Goal: Obtain resource: Obtain resource

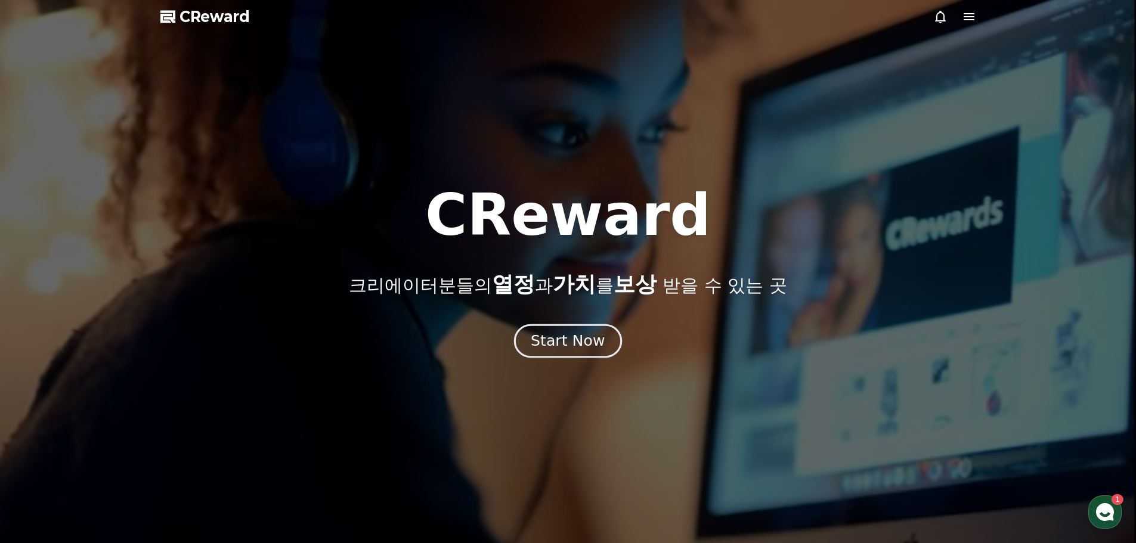
click at [589, 337] on div "Start Now" at bounding box center [568, 341] width 74 height 20
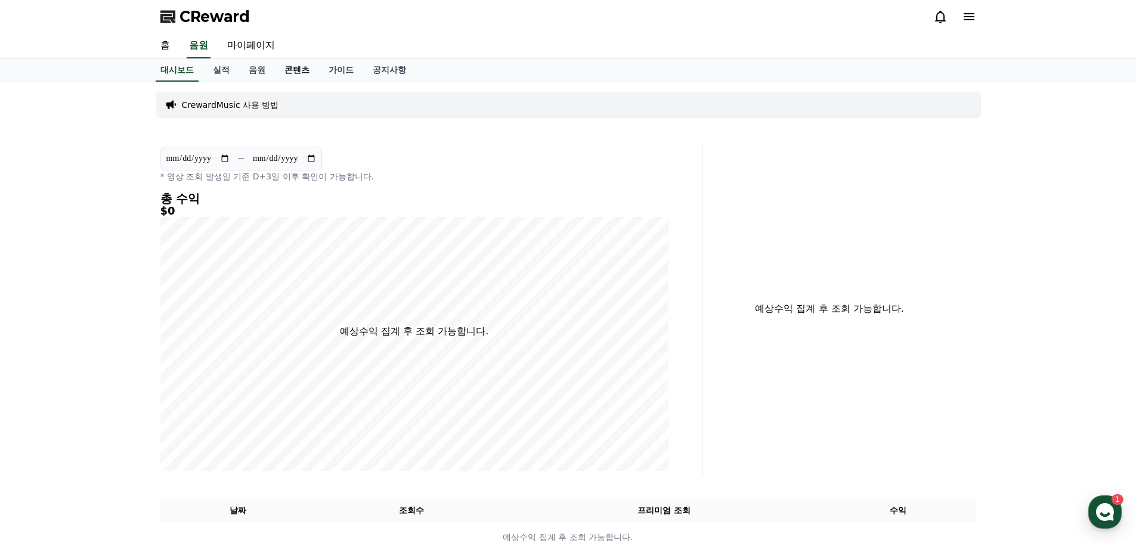
click at [300, 72] on link "콘텐츠" at bounding box center [297, 70] width 44 height 23
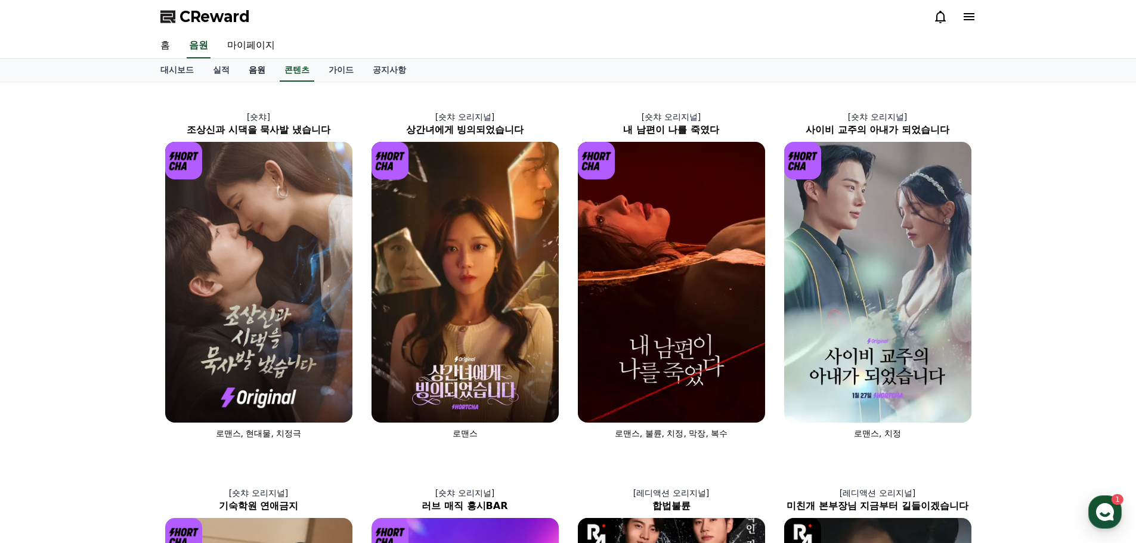
click at [258, 71] on link "음원" at bounding box center [257, 70] width 36 height 23
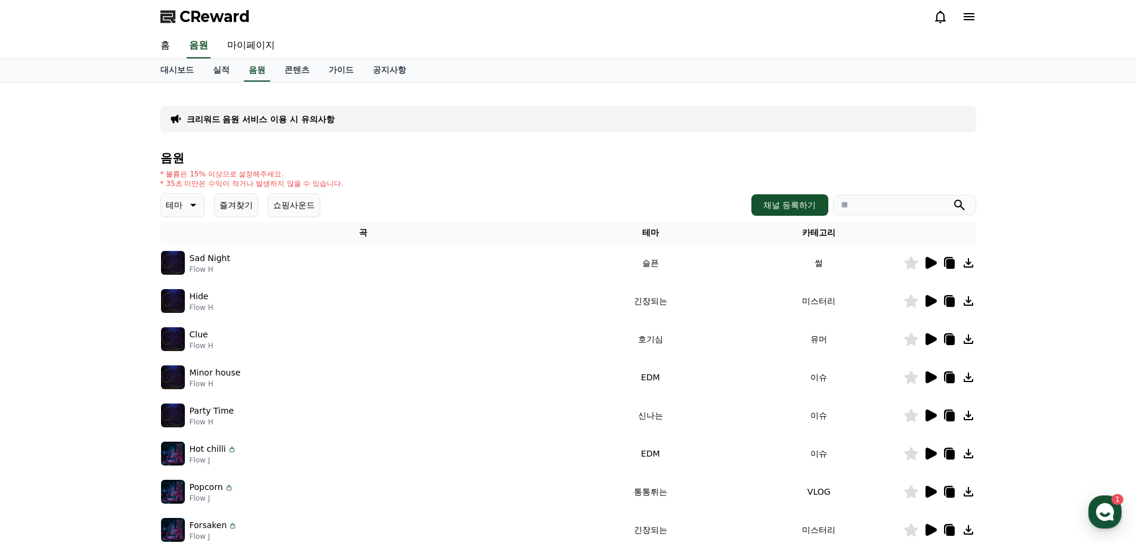
click at [930, 259] on icon at bounding box center [931, 263] width 11 height 12
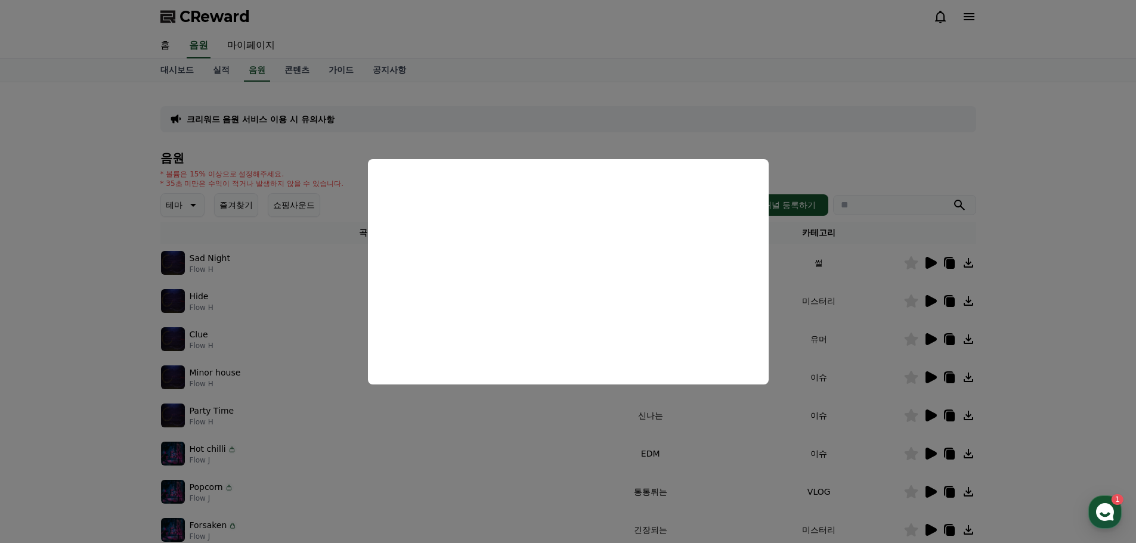
click at [1053, 144] on button "close modal" at bounding box center [568, 271] width 1136 height 543
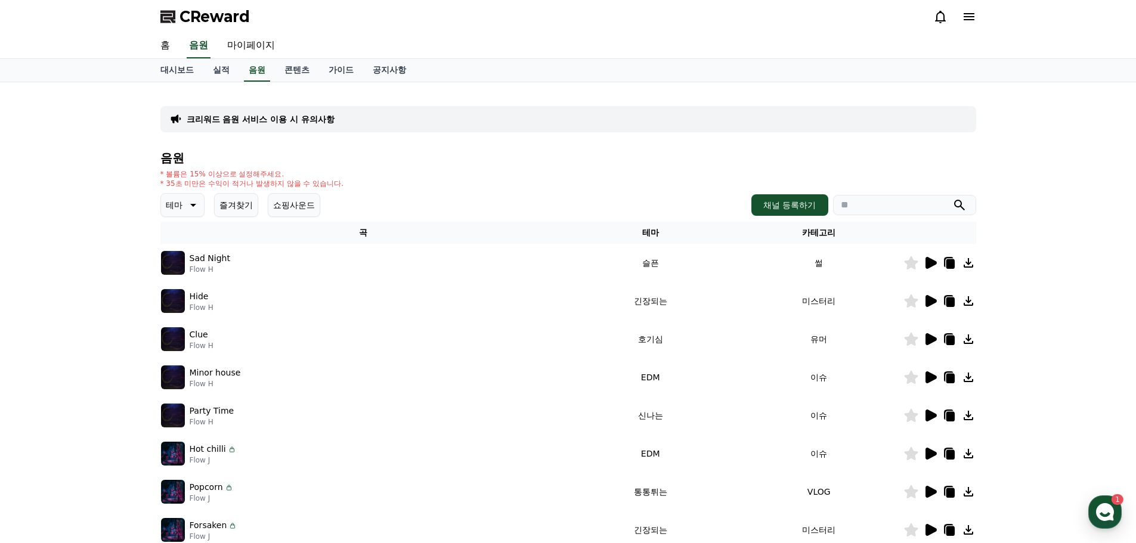
click at [969, 264] on icon at bounding box center [969, 263] width 10 height 10
click at [932, 300] on icon at bounding box center [931, 301] width 11 height 12
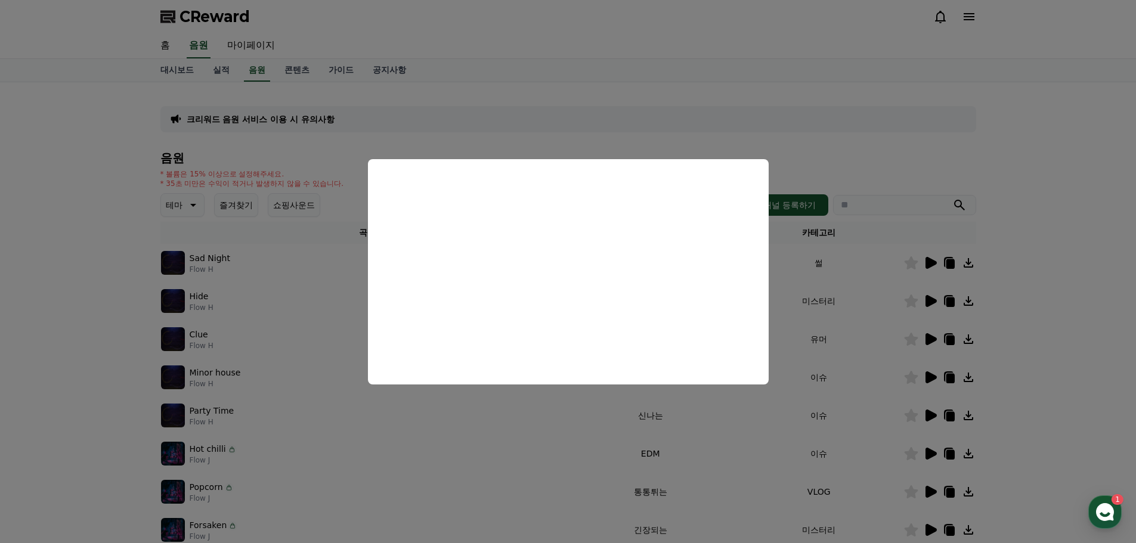
click at [852, 153] on button "close modal" at bounding box center [568, 271] width 1136 height 543
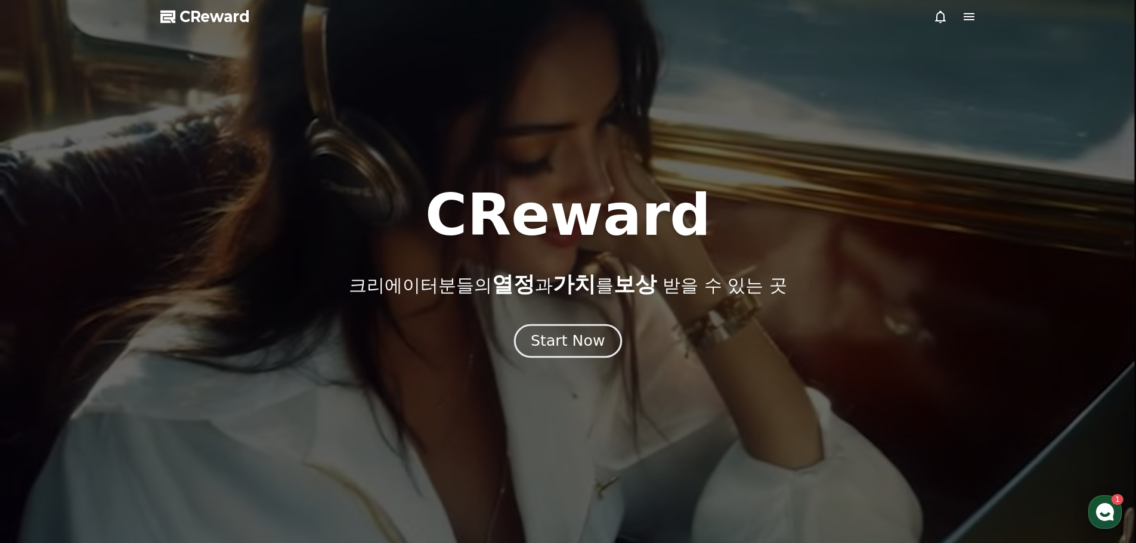
click at [590, 344] on div "Start Now" at bounding box center [568, 341] width 74 height 20
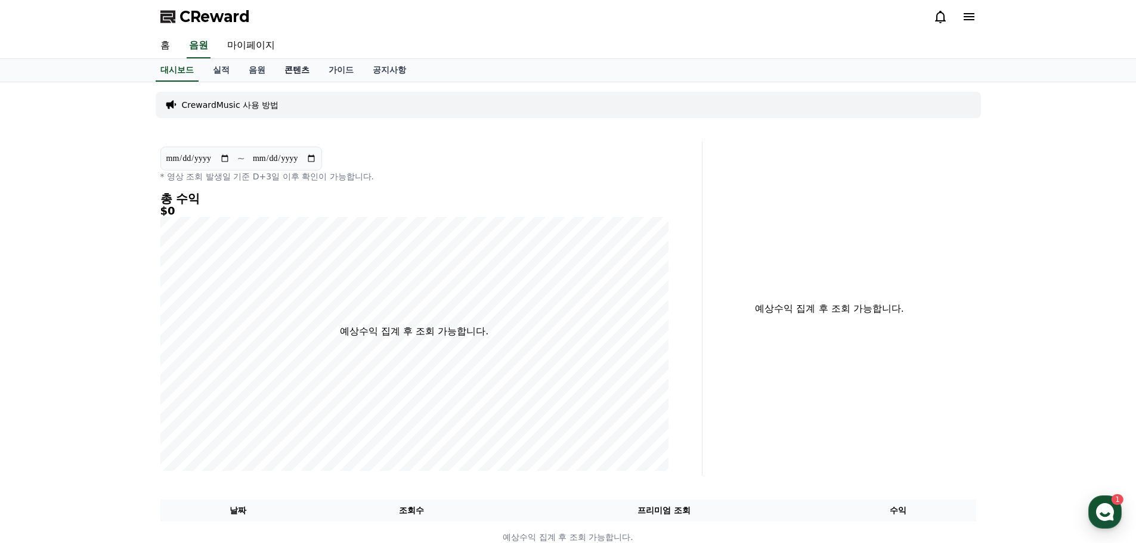
click at [307, 70] on link "콘텐츠" at bounding box center [297, 70] width 44 height 23
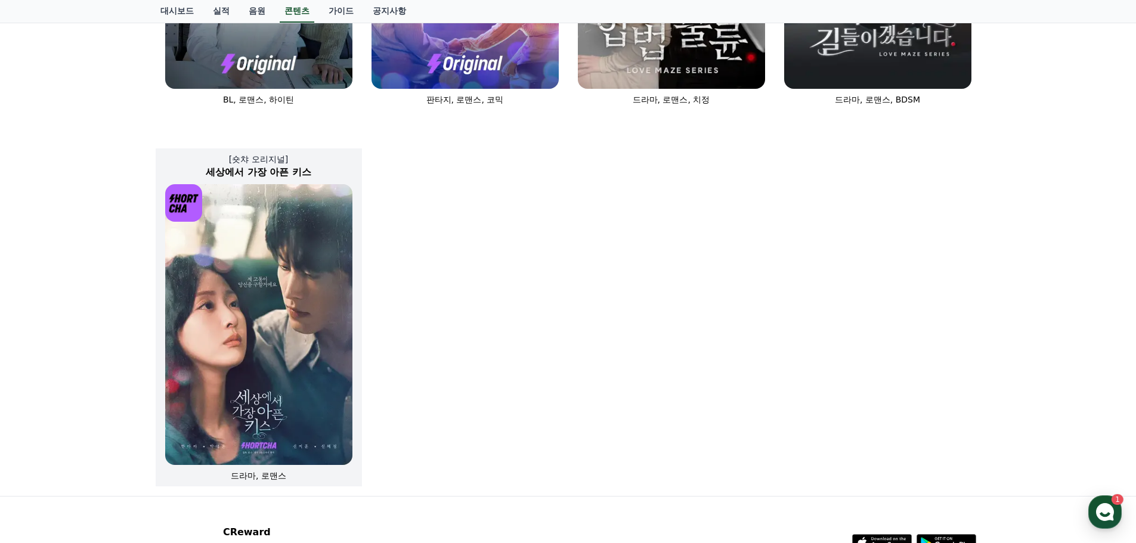
scroll to position [812, 0]
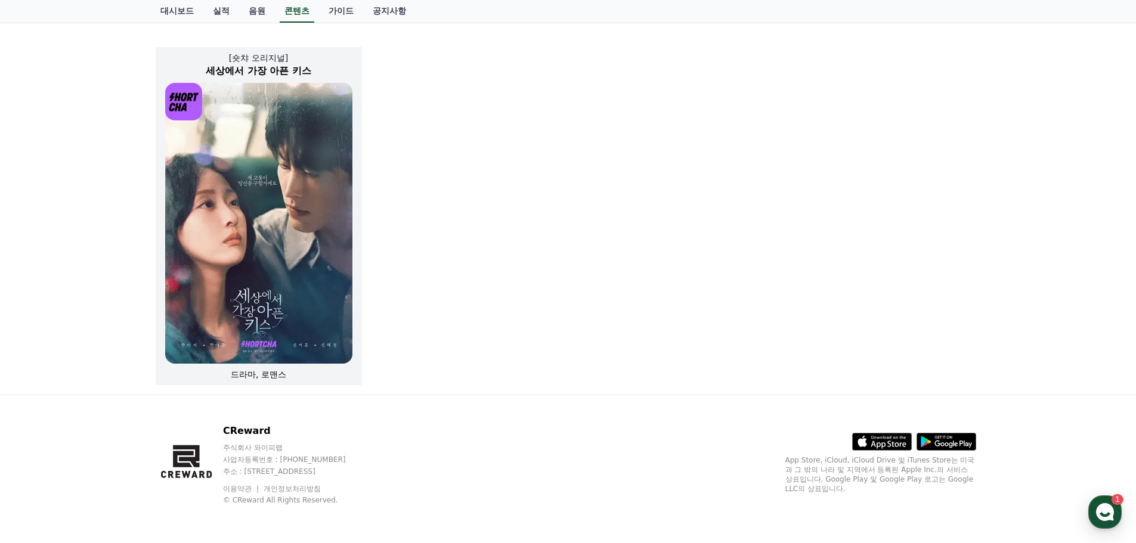
click at [270, 327] on img at bounding box center [258, 223] width 187 height 281
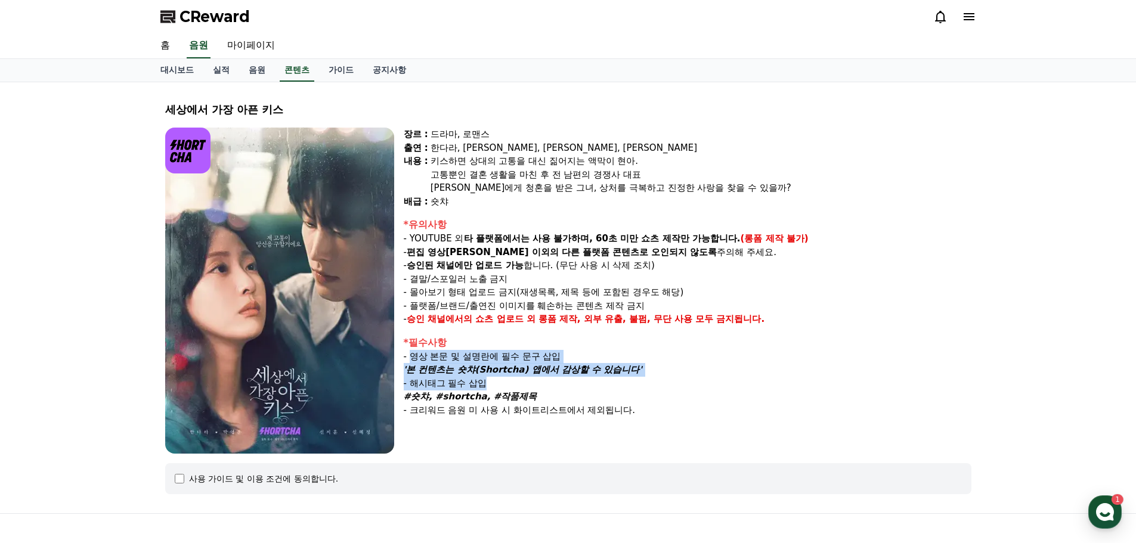
drag, startPoint x: 412, startPoint y: 360, endPoint x: 579, endPoint y: 377, distance: 167.8
click at [579, 377] on div "*필수사항 - 영상 본문 및 설명란에 필수 문구 삽입 '본 컨텐츠는 숏챠(Shortcha) 앱에서 감상할 수 있습니다' - 해시태그 필수 삽입…" at bounding box center [688, 377] width 568 height 82
click at [673, 367] on p "'본 컨텐츠는 숏챠(Shortcha) 앱에서 감상할 수 있습니다'" at bounding box center [688, 370] width 568 height 14
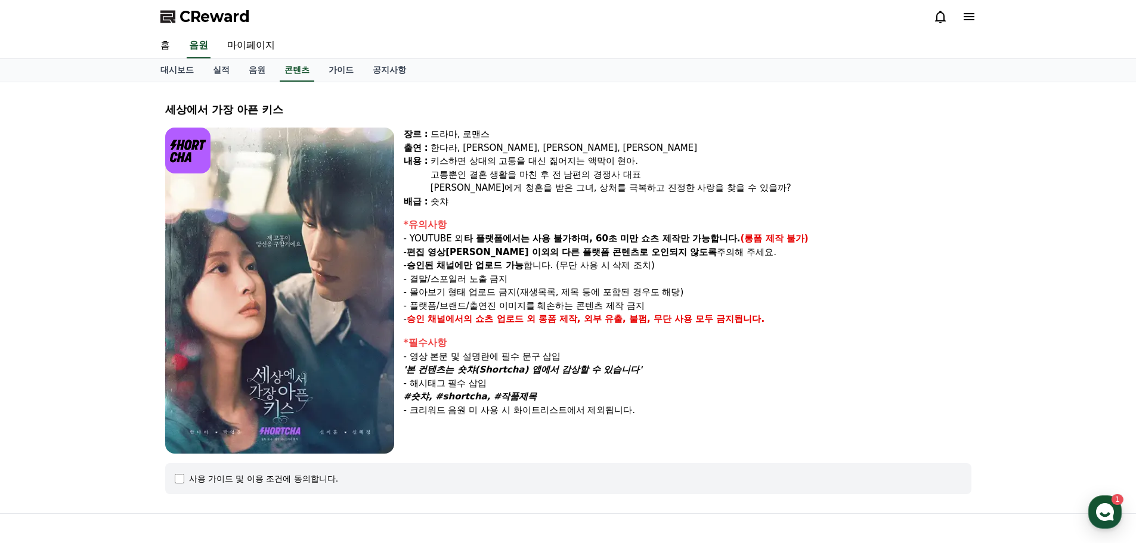
drag, startPoint x: 410, startPoint y: 372, endPoint x: 627, endPoint y: 394, distance: 218.2
click at [627, 394] on div "*필수사항 - 영상 본문 및 설명란에 필수 문구 삽입 '본 컨텐츠는 숏챠(Shortcha) 앱에서 감상할 수 있습니다' - 해시태그 필수 삽입…" at bounding box center [688, 377] width 568 height 82
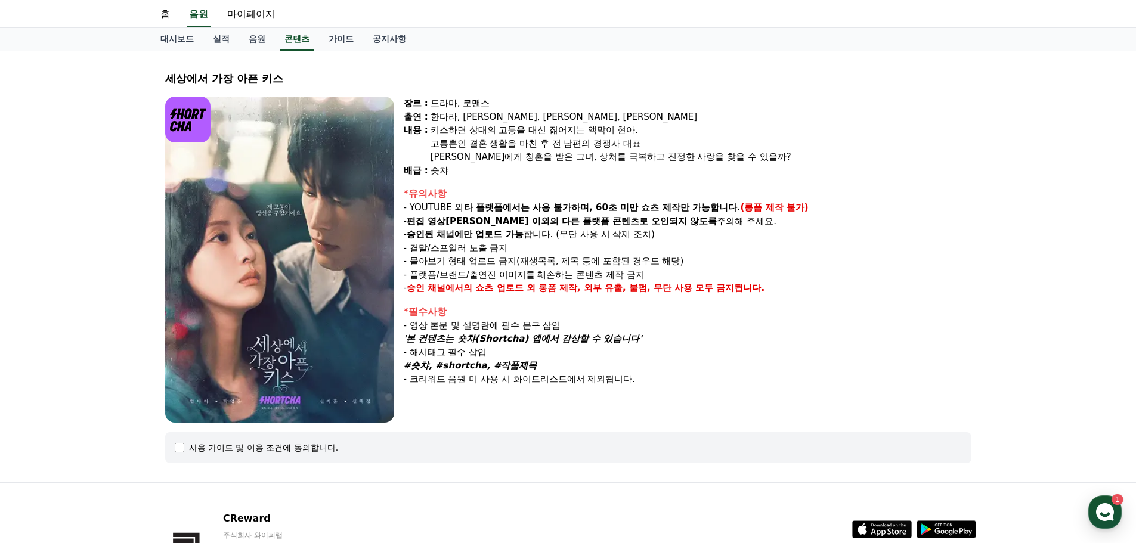
scroll to position [60, 0]
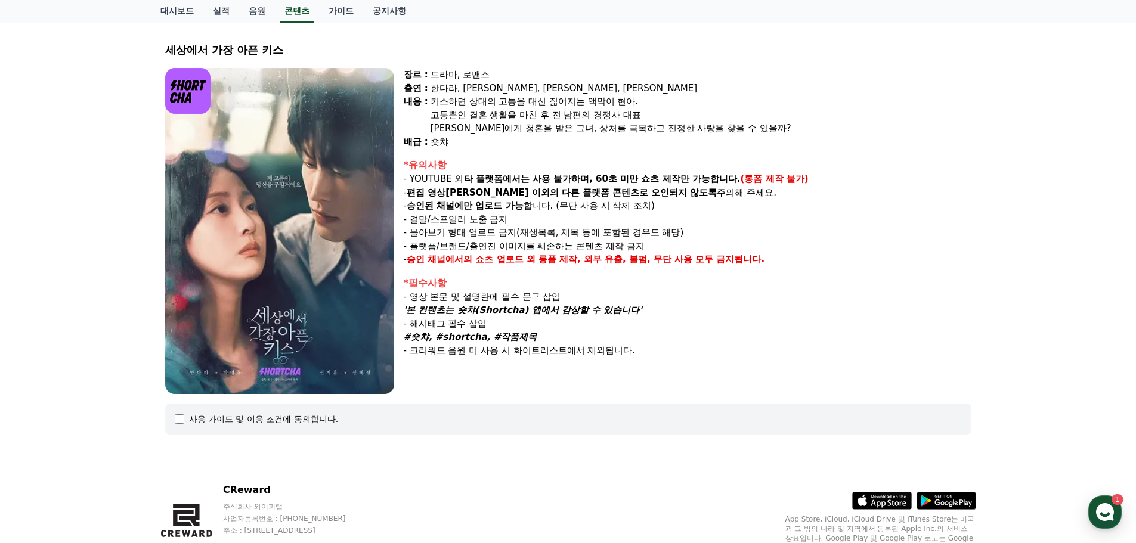
copy div "'본 컨텐츠는 숏챠(Shortcha) 앱에서 감상할 수 있습니다' - 해시태그 필수 삽입 #숏챠, #shortcha, #작품제목"
